Goal: Task Accomplishment & Management: Manage account settings

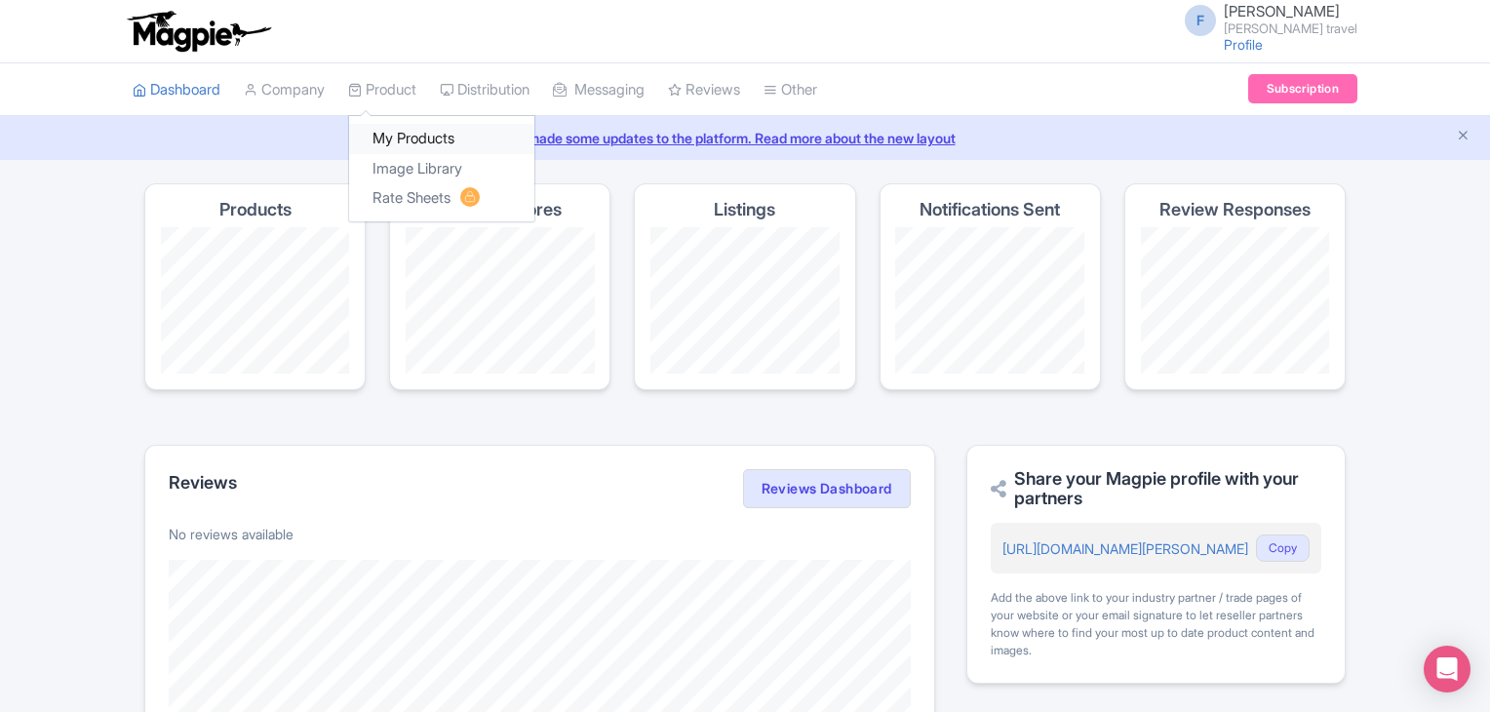
click at [402, 143] on link "My Products" at bounding box center [441, 139] width 185 height 30
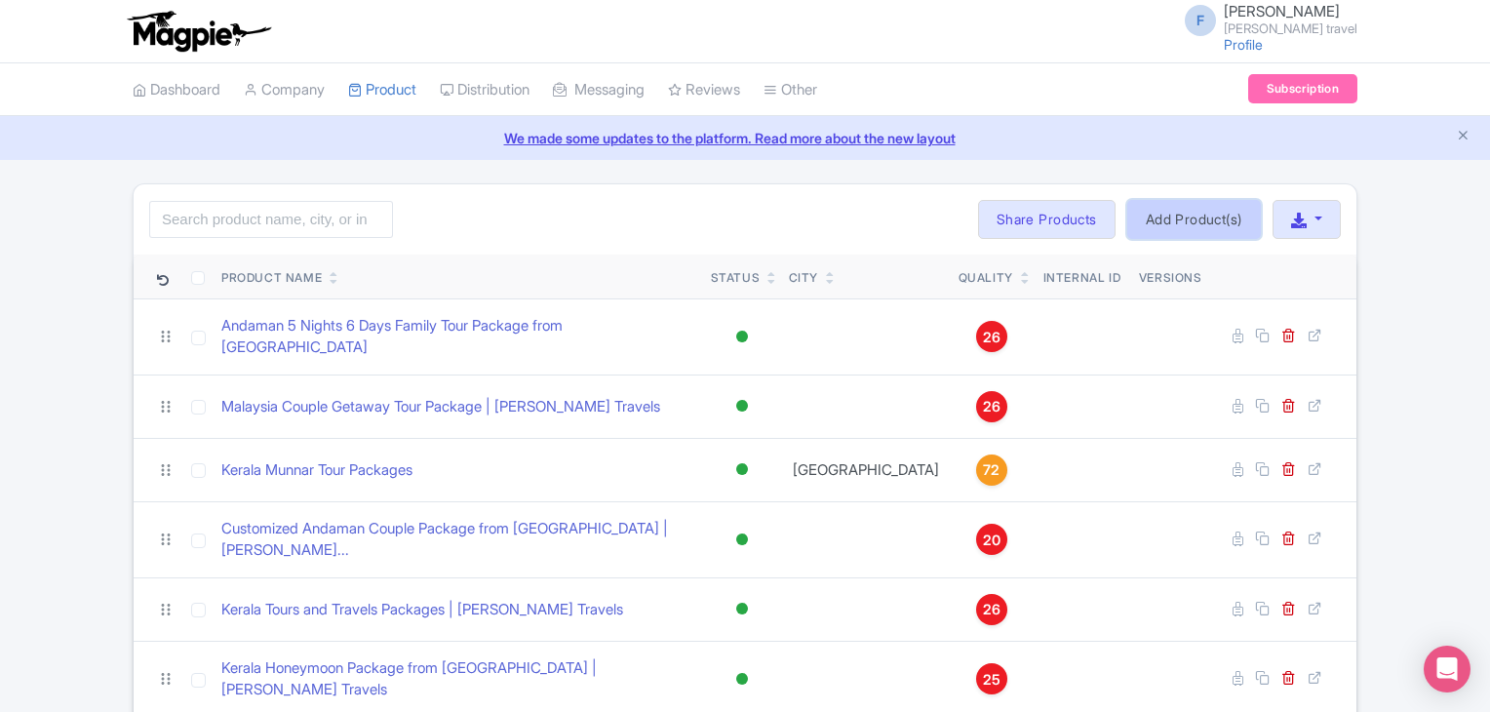
click at [1185, 214] on link "Add Product(s)" at bounding box center [1194, 219] width 134 height 39
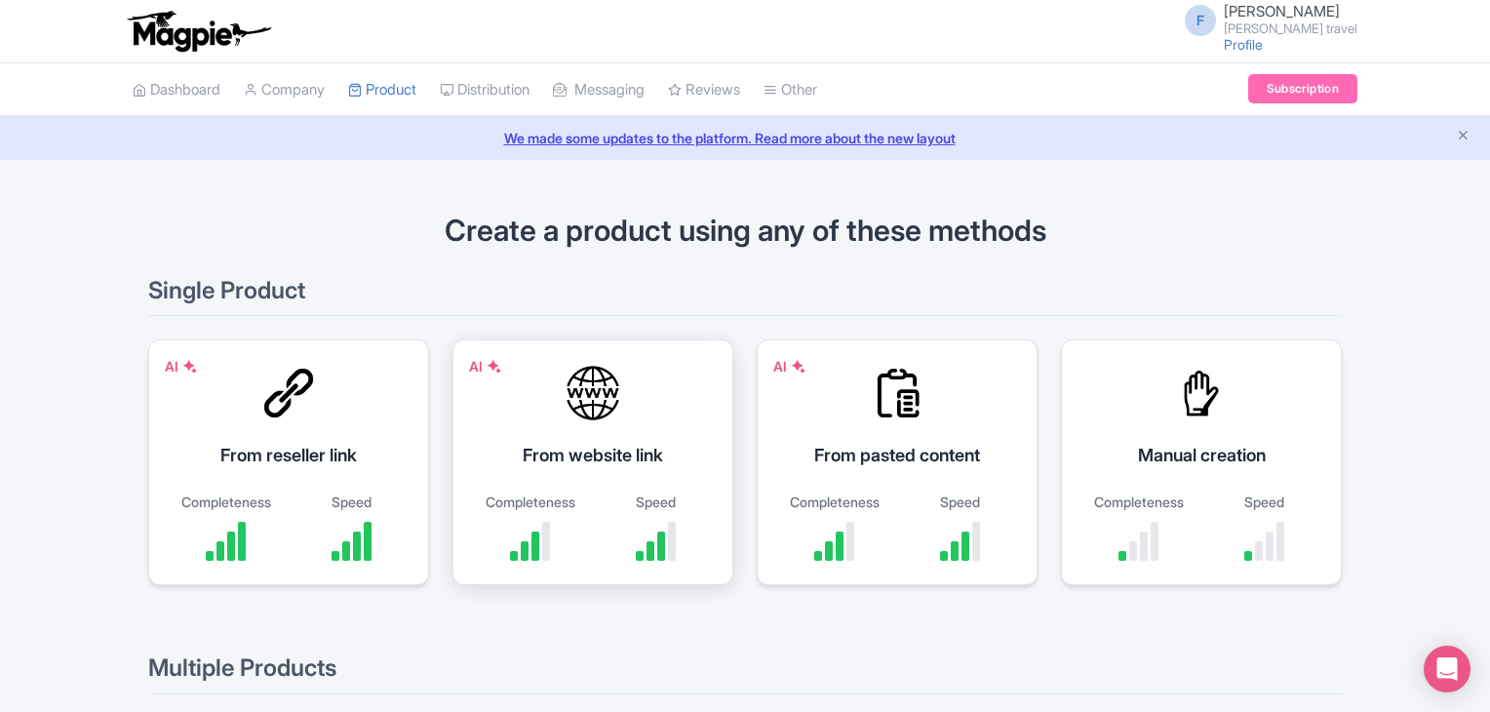
click at [603, 418] on div at bounding box center [593, 393] width 59 height 59
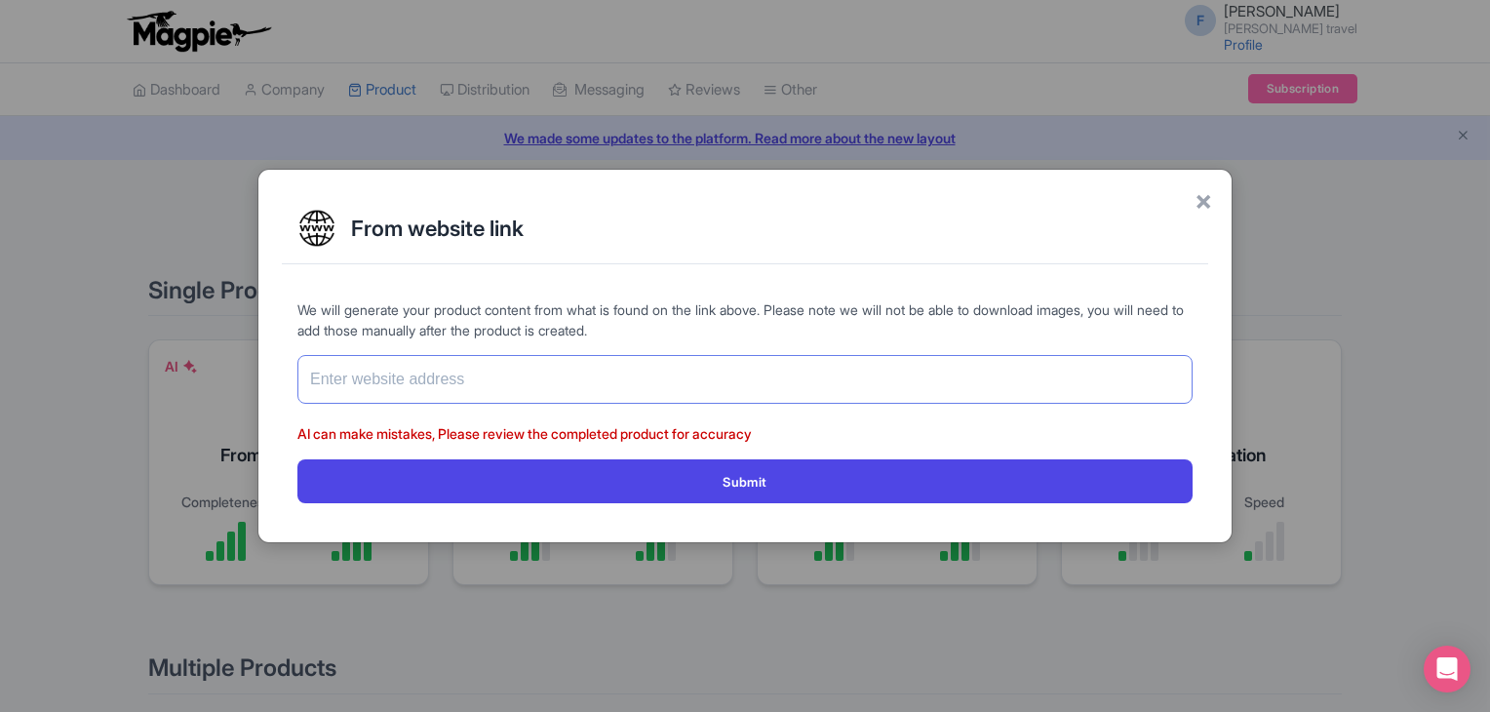
click at [549, 384] on input "text" at bounding box center [744, 379] width 895 height 49
paste input "https://www.felixferiatravel.com/tag/best-vietnam-tour-packages-from-india/1205"
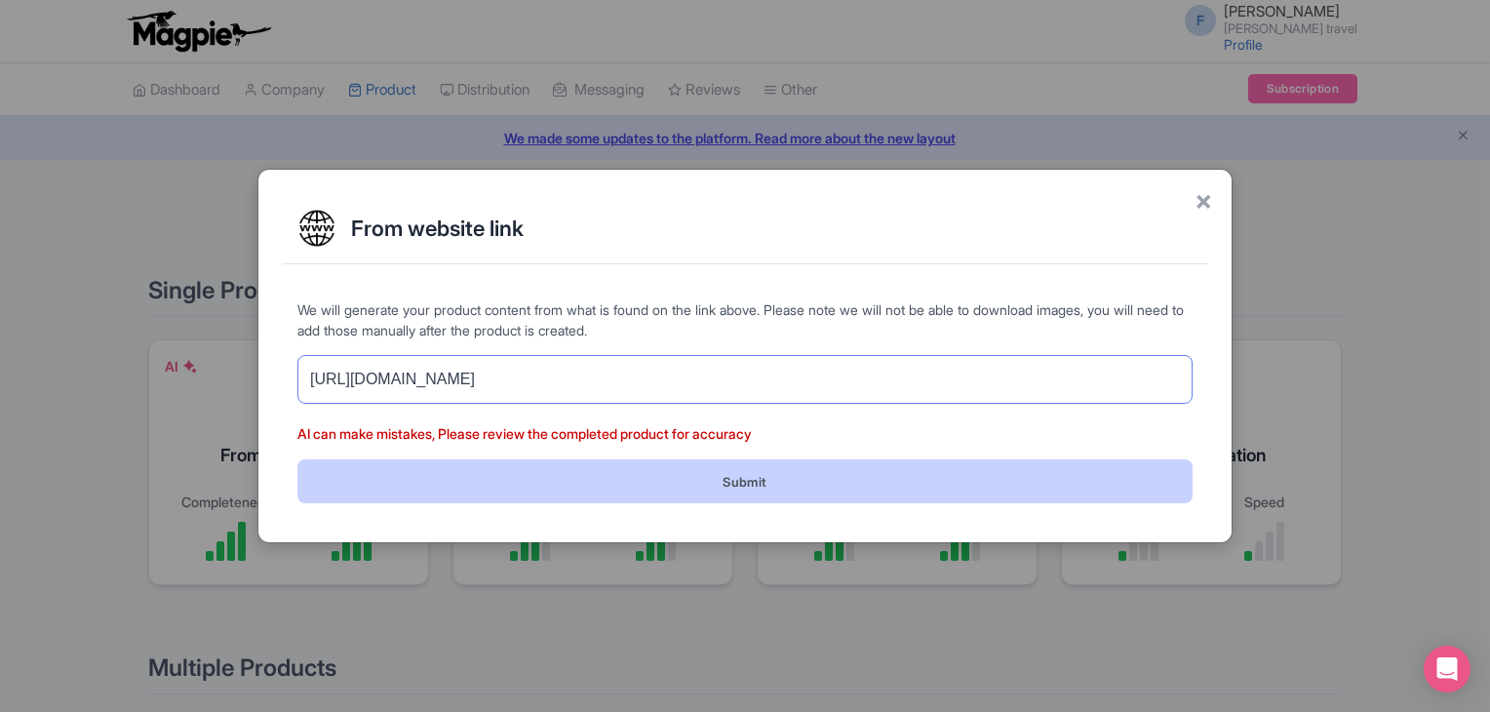
type input "https://www.felixferiatravel.com/tag/best-vietnam-tour-packages-from-india/1205"
click at [757, 490] on button "Submit" at bounding box center [744, 481] width 895 height 44
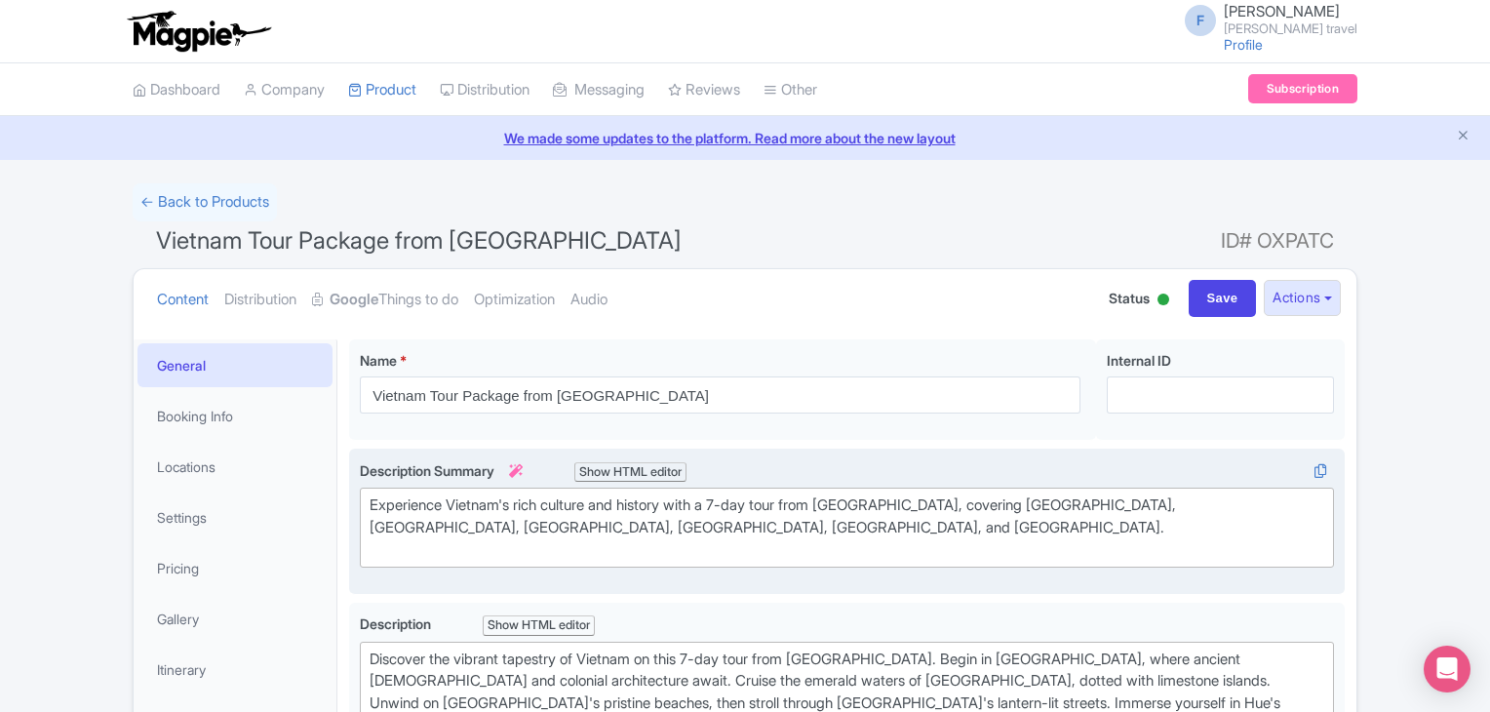
type trix-editor "<div>Discover the vibrant tapestry of Vietnam on this 7-day tour from Chennai. …"
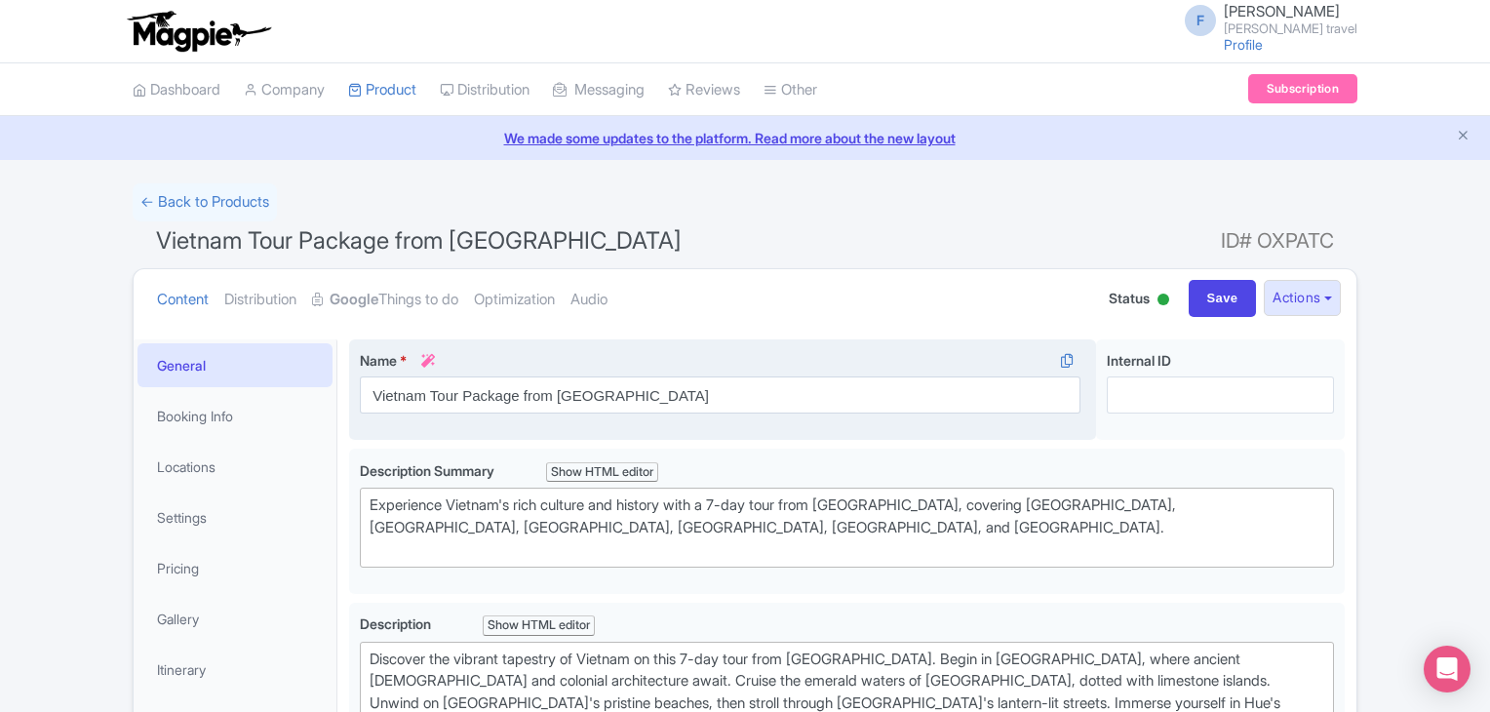
scroll to position [390, 0]
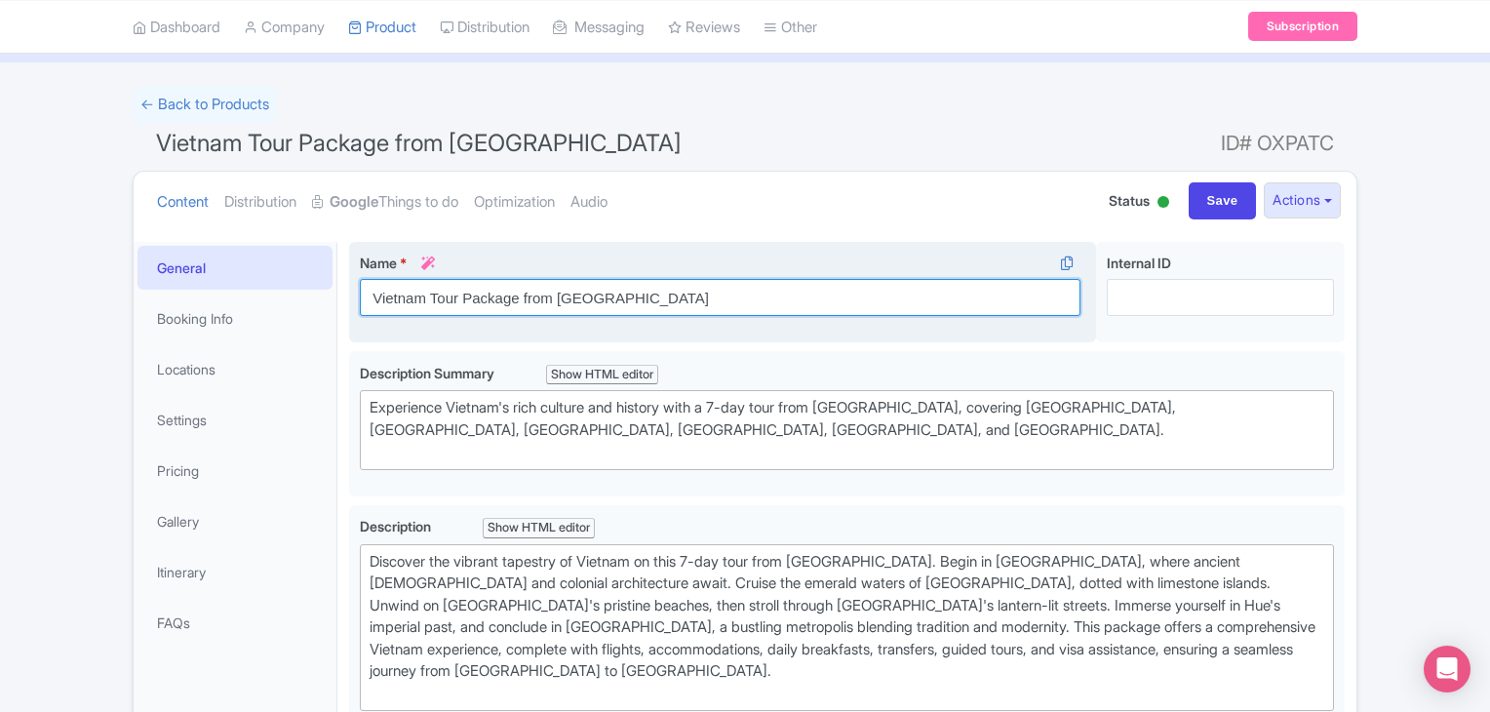
click at [589, 297] on div "Name * i Vietnam Tour Package from Chennai Your product's name has 33 character…" at bounding box center [722, 292] width 747 height 101
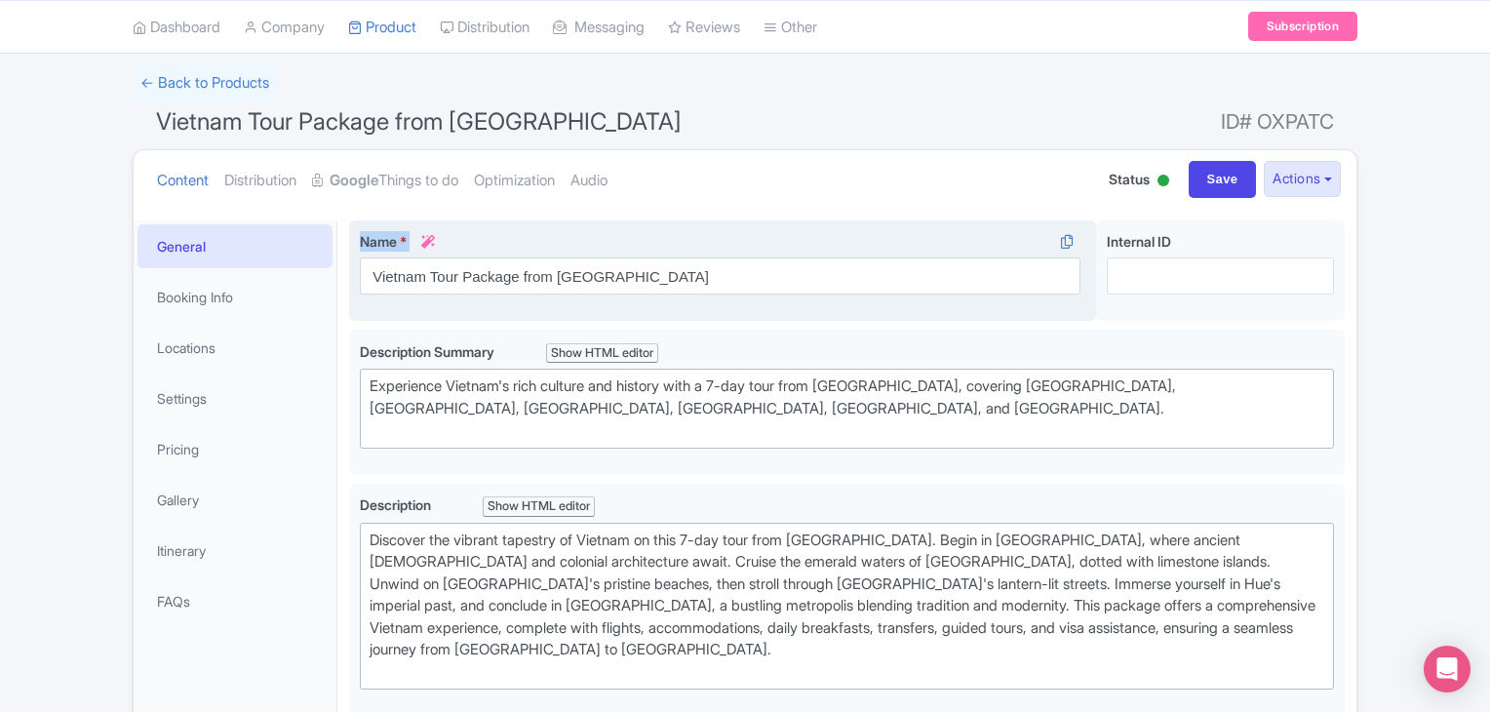
click at [589, 297] on div "Name * i Vietnam Tour Package from Chennai Your product's name has 33 character…" at bounding box center [722, 270] width 747 height 101
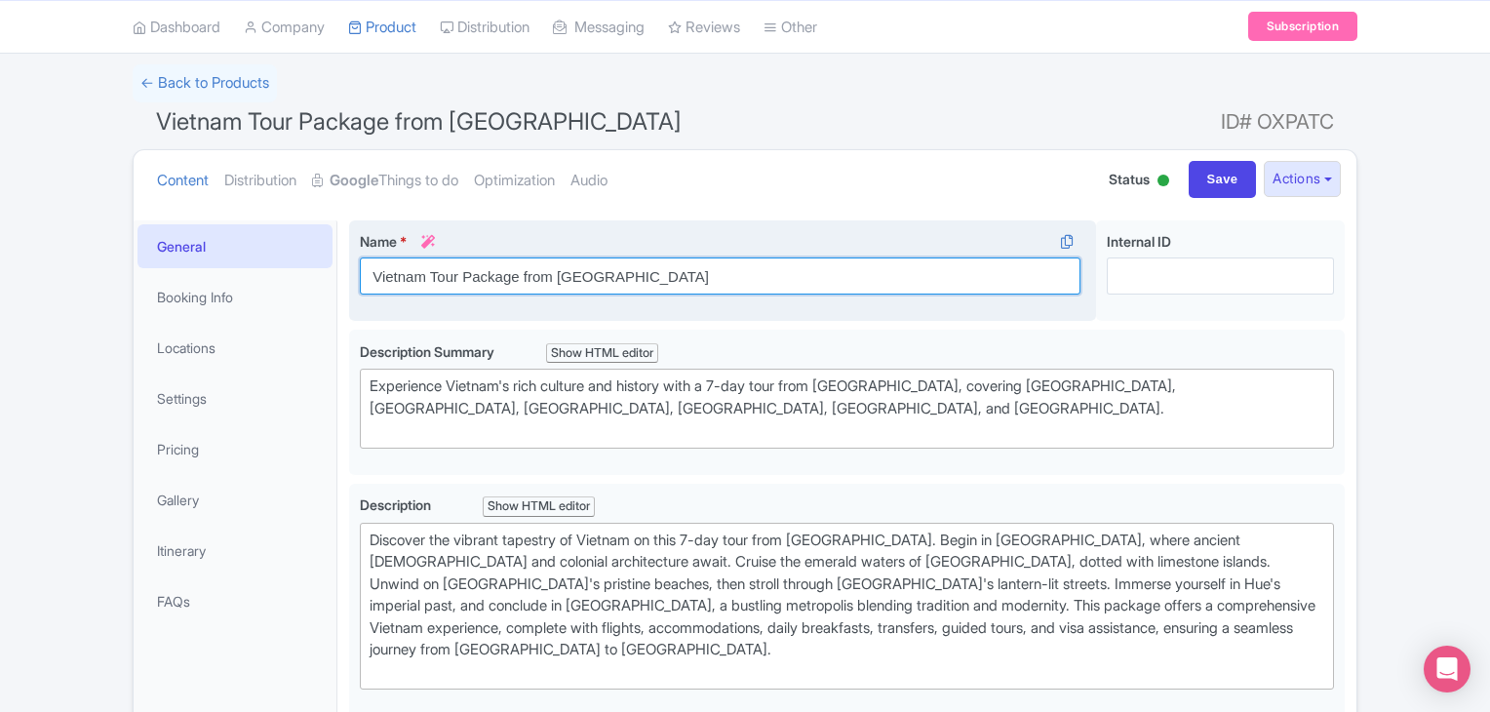
click at [606, 282] on input "Vietnam Tour Package from Chennai" at bounding box center [720, 275] width 721 height 37
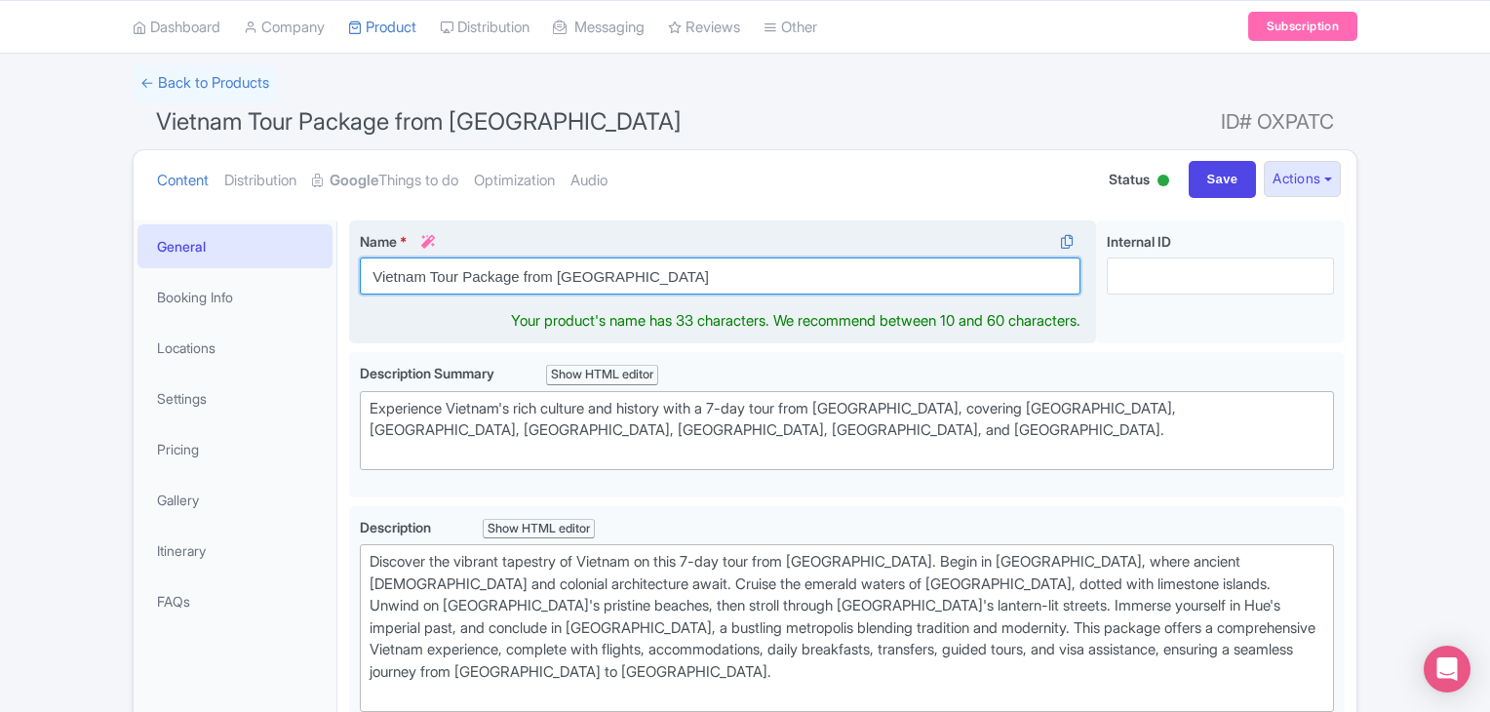
click at [606, 282] on input "Vietnam Tour Package from Chennai" at bounding box center [720, 275] width 721 height 37
paste input "Best Vietnam Tour Packages from [GEOGRAPHIC_DATA] | [PERSON_NAME] Travels"
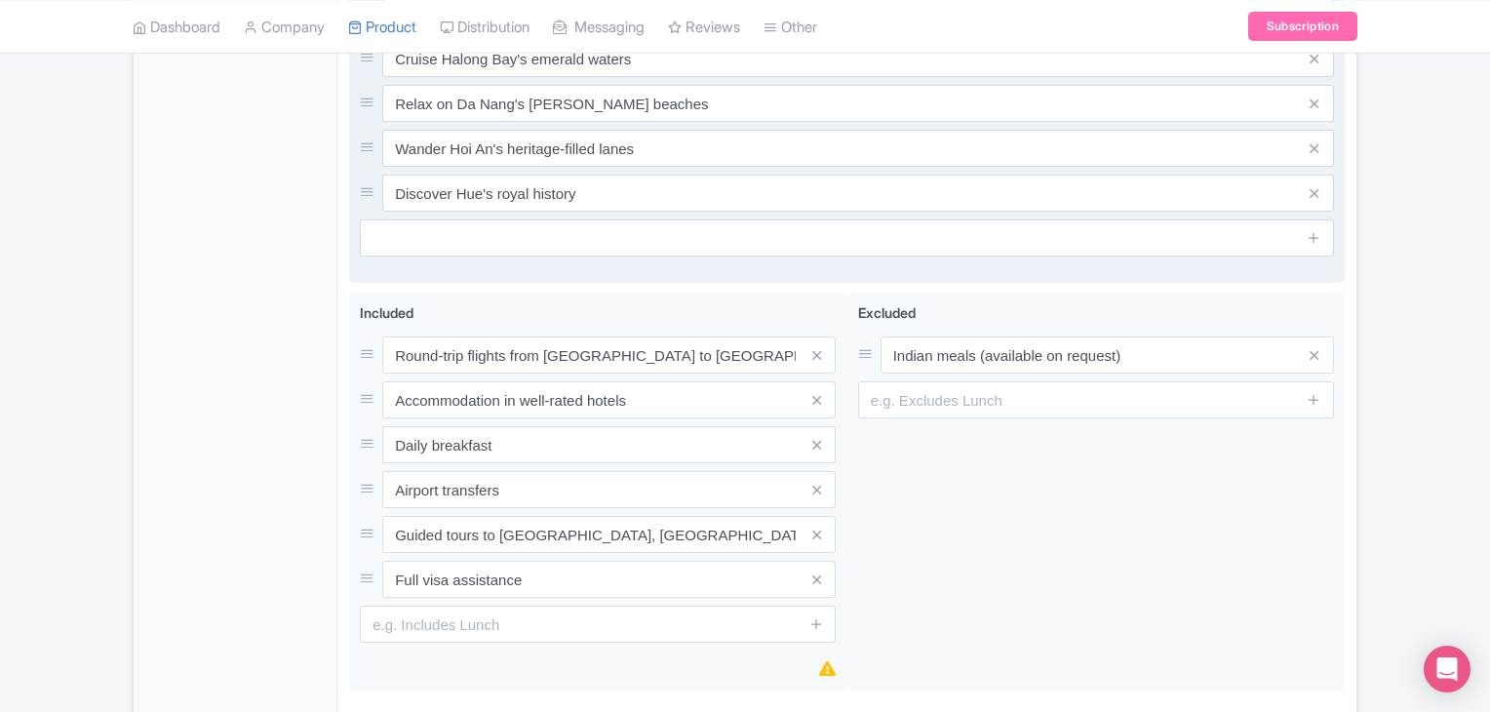
scroll to position [996, 0]
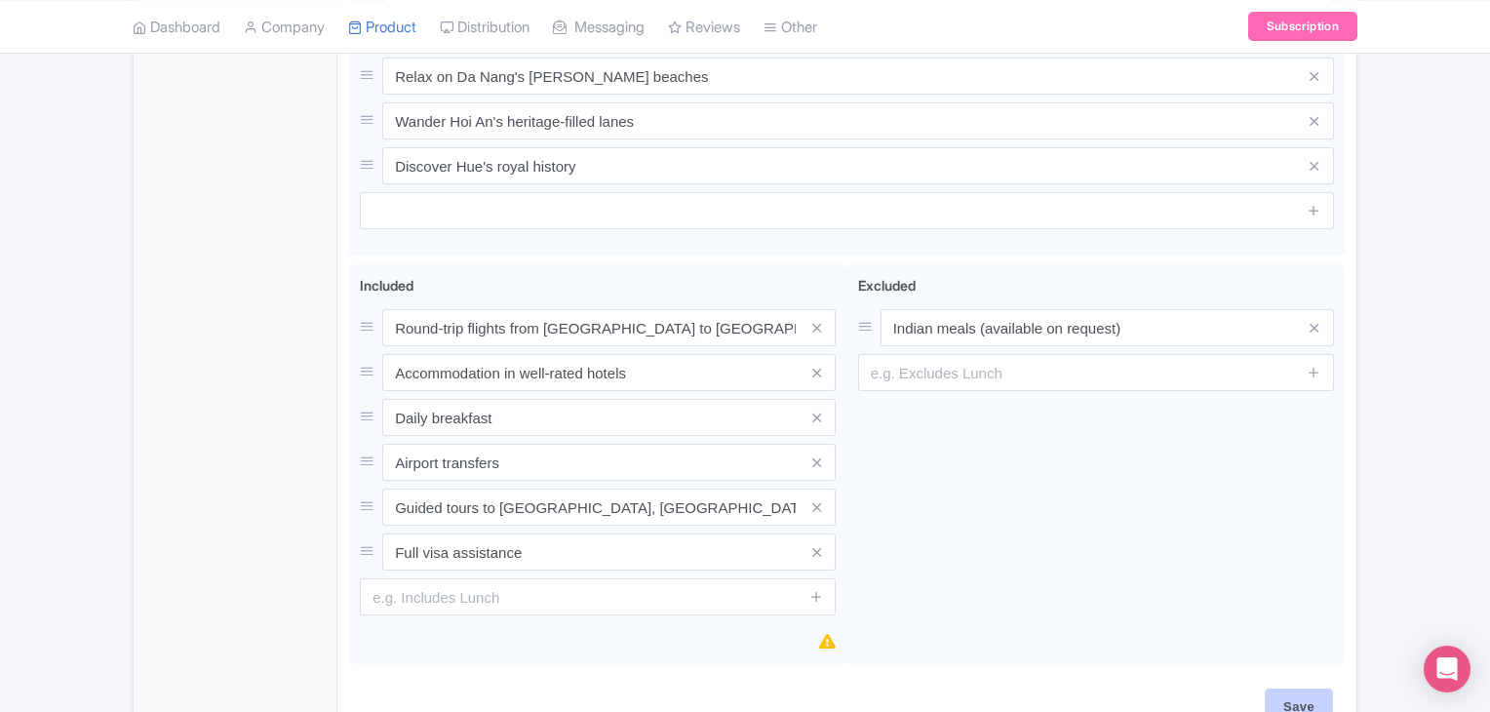
type input "Best Vietnam Tour Packages from [GEOGRAPHIC_DATA] | [PERSON_NAME] Travels"
click at [1304, 688] on div "Save" at bounding box center [846, 716] width 995 height 57
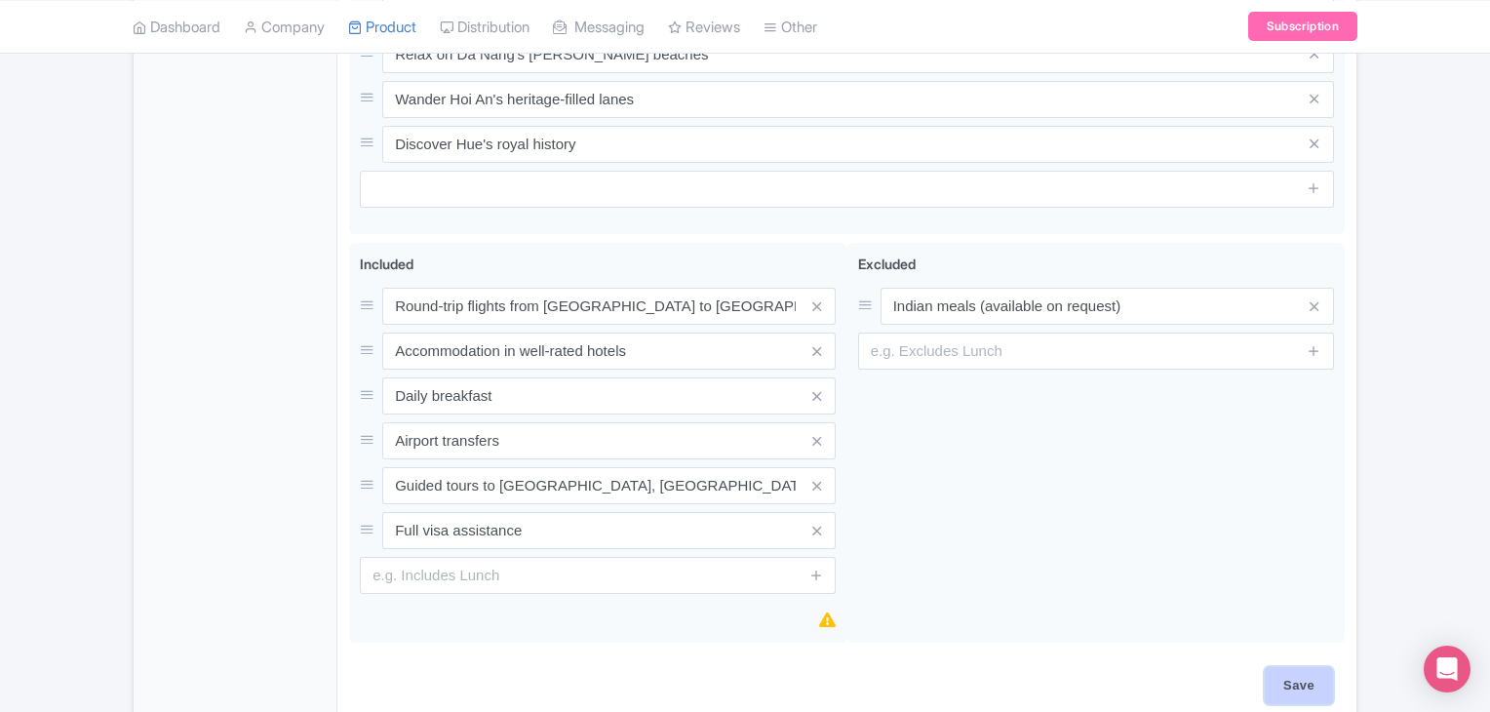
click at [1303, 667] on input "Save" at bounding box center [1299, 685] width 68 height 37
type input "Saving..."
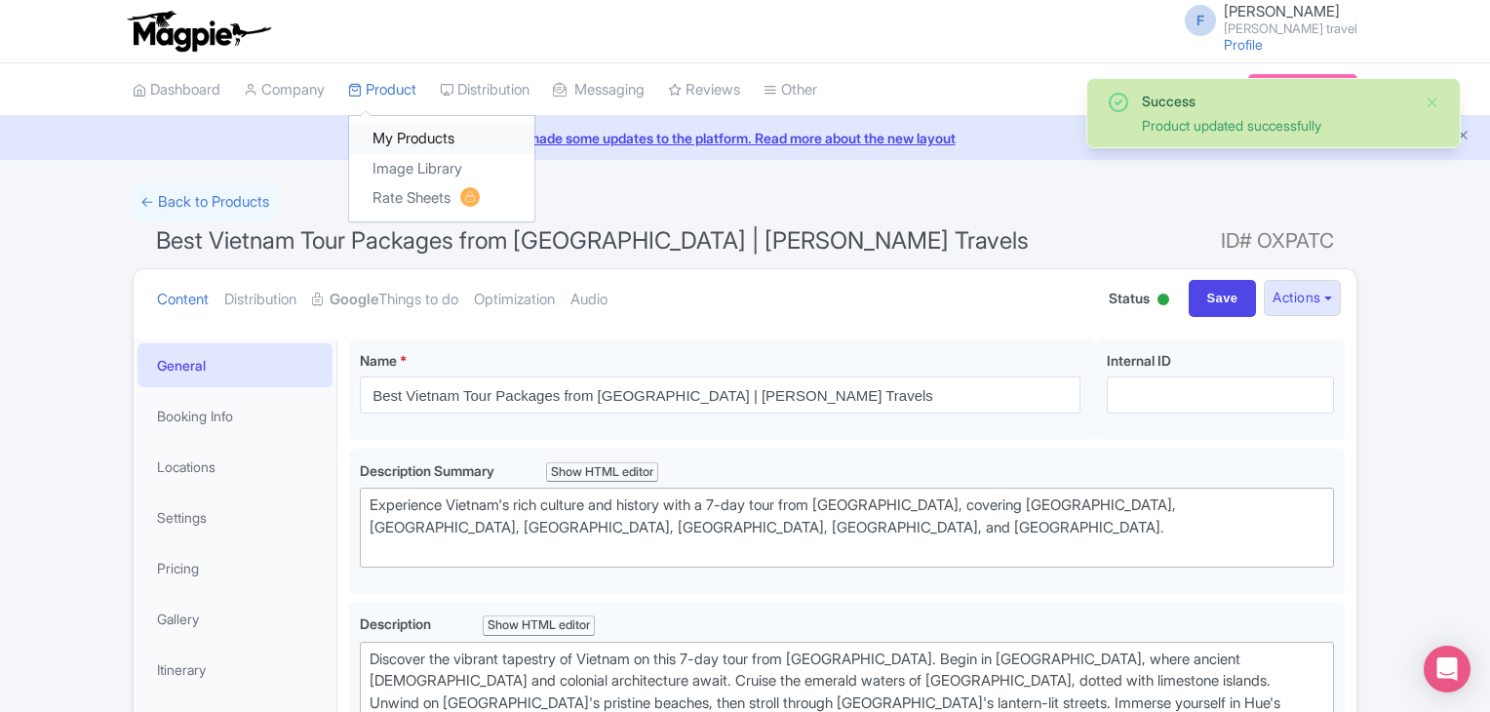
click at [416, 137] on link "My Products" at bounding box center [441, 139] width 185 height 30
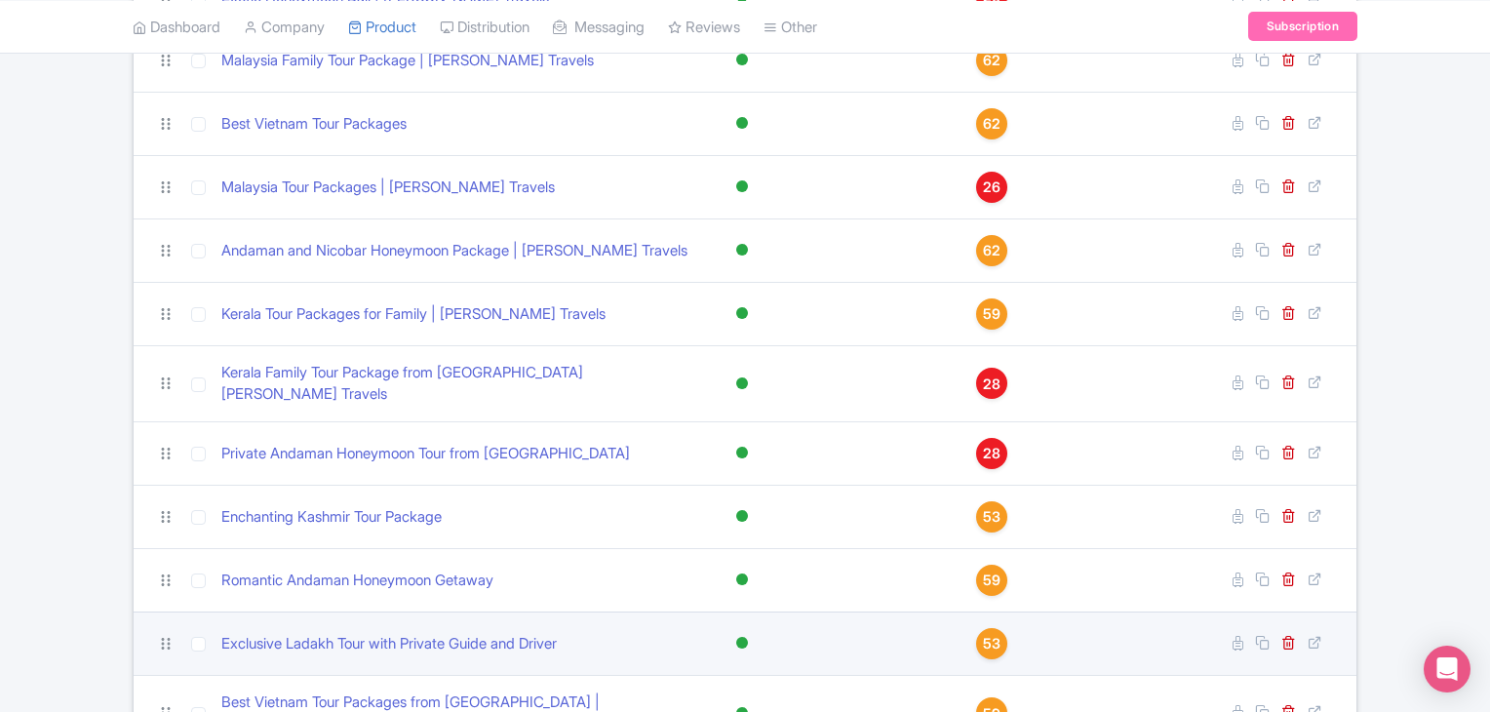
scroll to position [1376, 0]
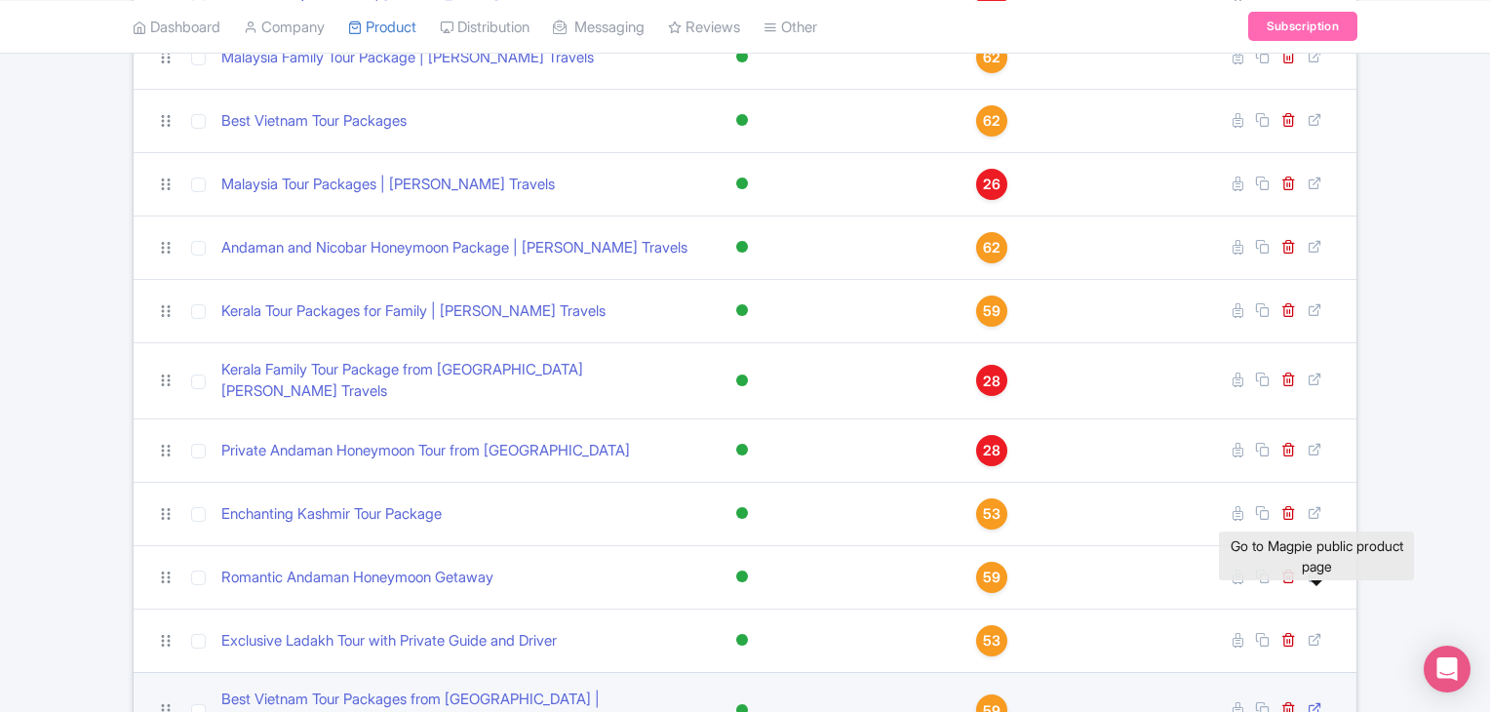
click at [1308, 701] on icon at bounding box center [1314, 708] width 15 height 15
